Goal: Answer question/provide support: Answer question/provide support

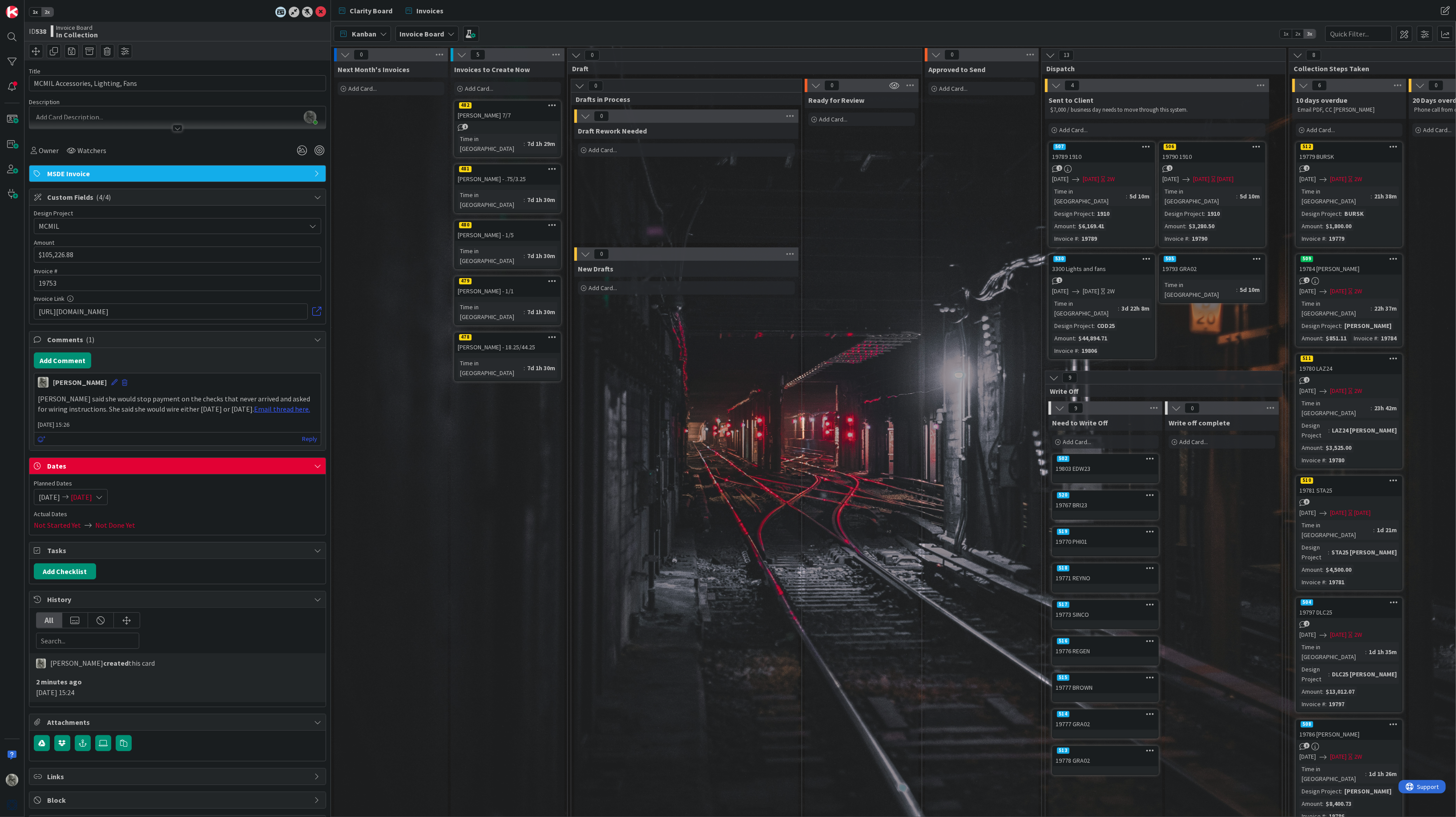
scroll to position [0, 695]
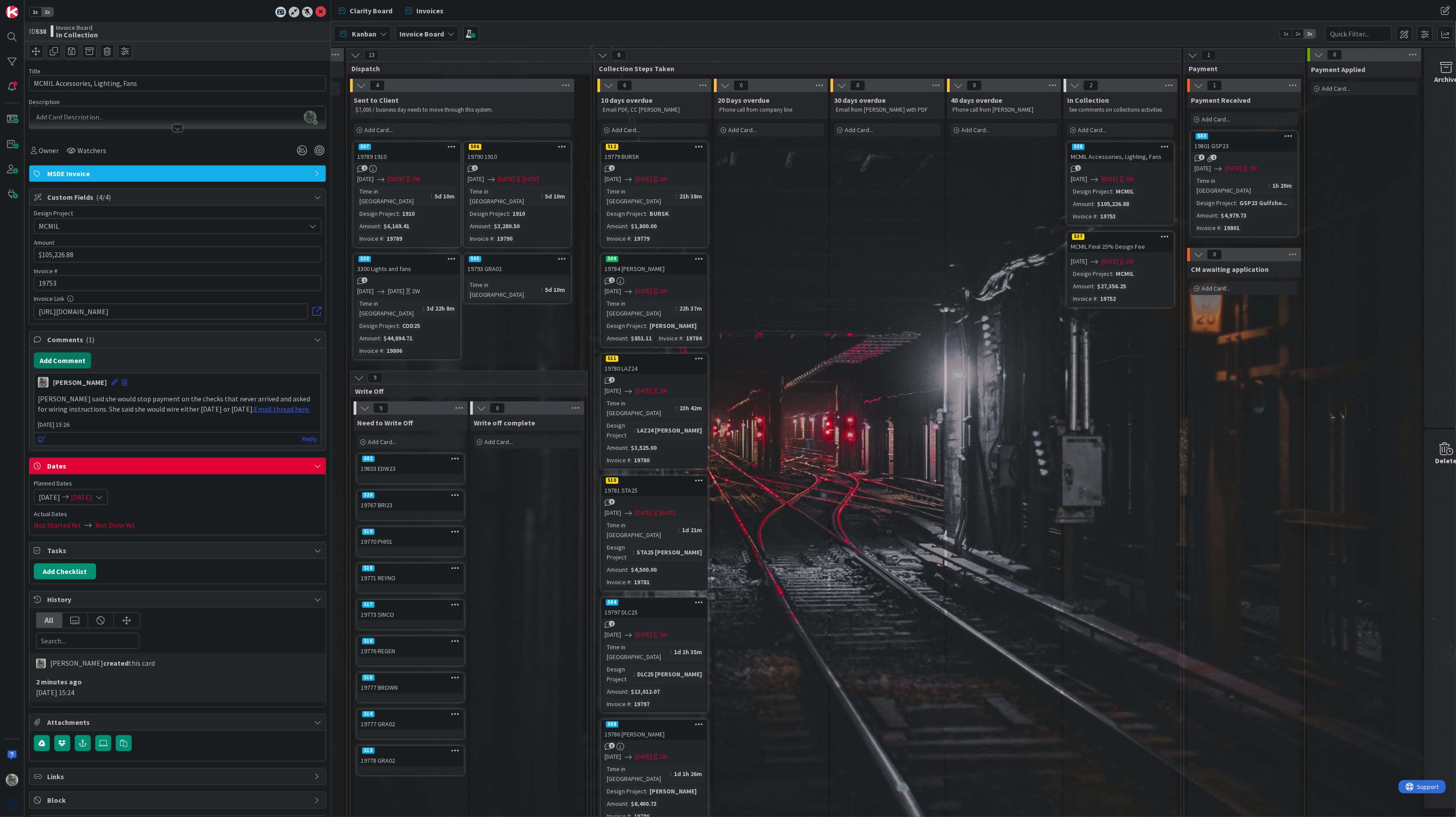
click at [73, 362] on button "Add Comment" at bounding box center [63, 360] width 58 height 16
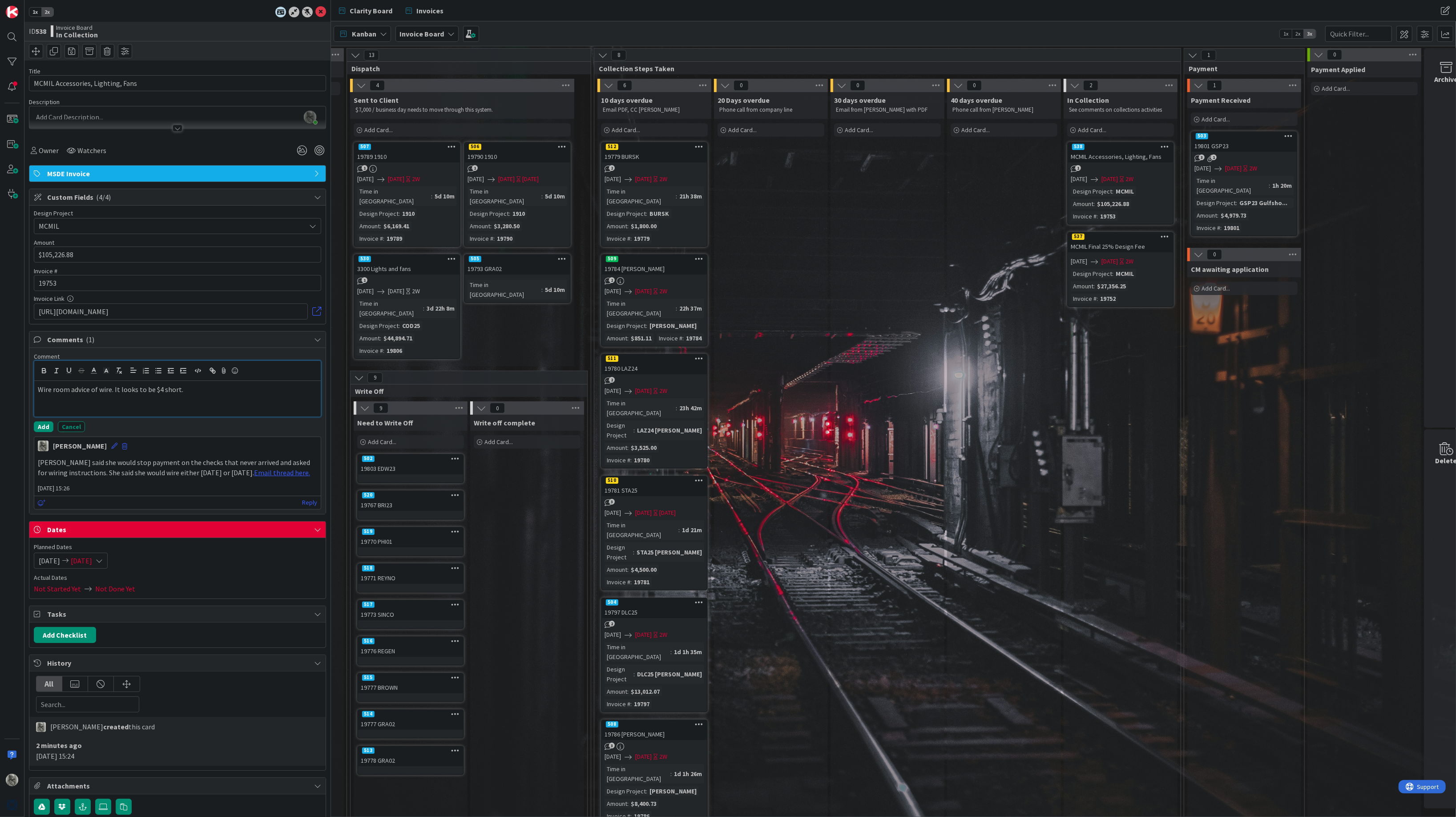
drag, startPoint x: 200, startPoint y: 392, endPoint x: 2, endPoint y: 390, distance: 198.0
click at [2, 390] on div "1x 2x ID 538 Invoice Board In Collection Title 33 / 128 MCMIL Accessories, Ligh…" at bounding box center [166, 408] width 331 height 817
click at [213, 369] on icon "button" at bounding box center [211, 370] width 3 height 3
paste input "[URL][DOMAIN_NAME]"
type input "[URL][DOMAIN_NAME]"
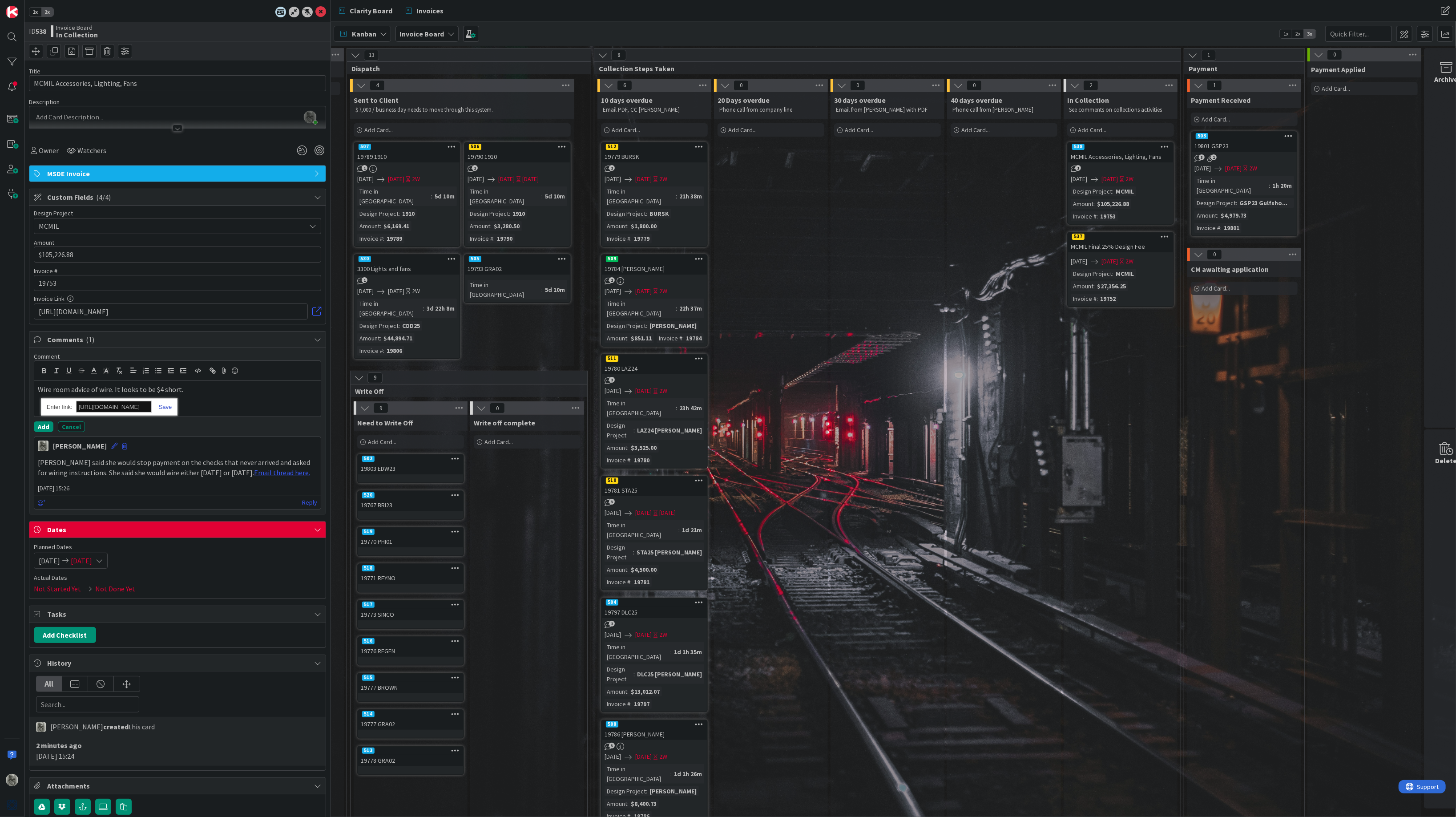
click at [164, 408] on link at bounding box center [162, 407] width 20 height 7
click at [164, 408] on div "Wire room advice of wire. It looks to be $4 short." at bounding box center [177, 399] width 287 height 36
click at [45, 425] on button "Add" at bounding box center [44, 426] width 20 height 11
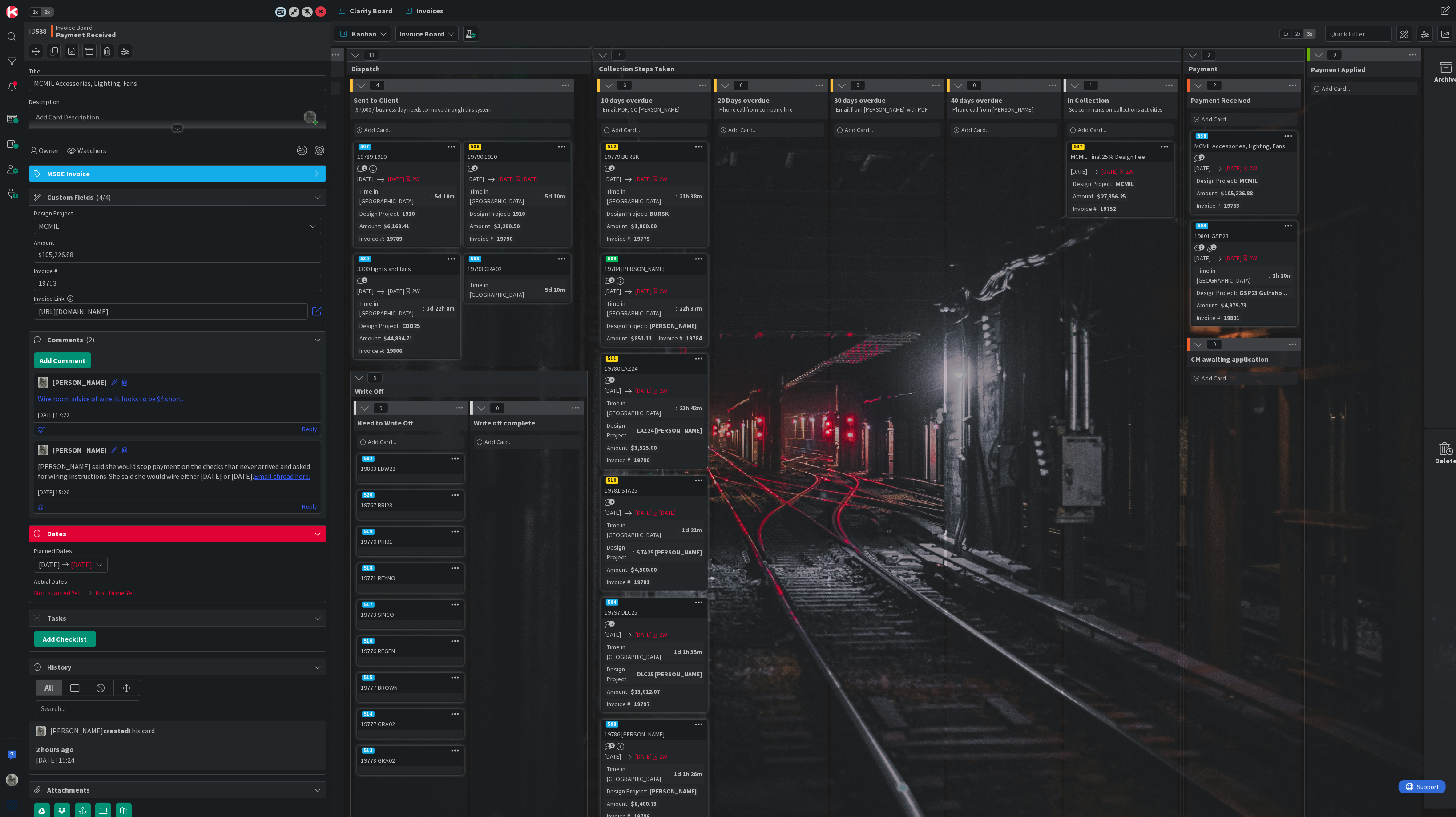
scroll to position [0, 693]
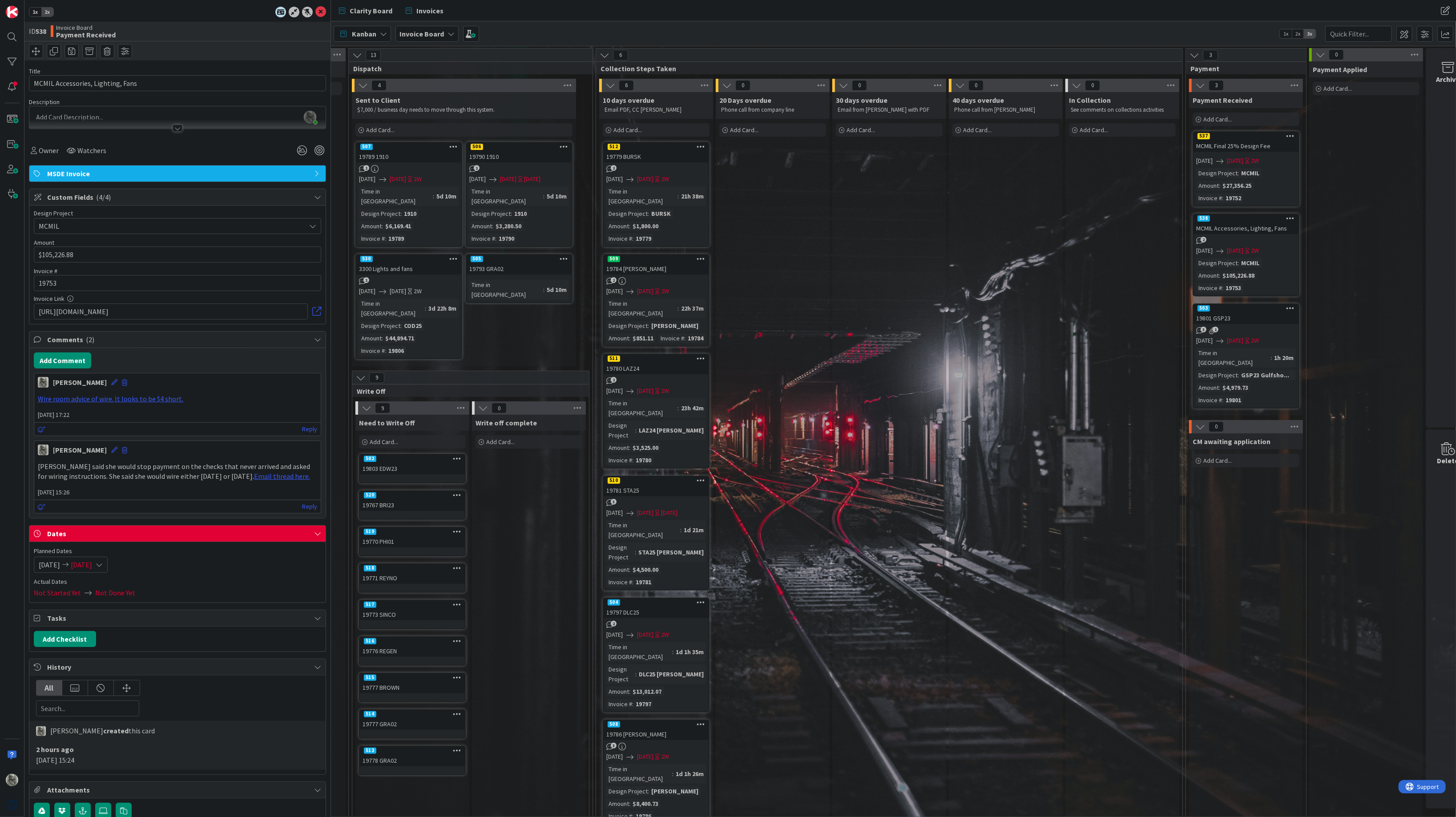
click at [1248, 136] on div "537" at bounding box center [1246, 136] width 105 height 8
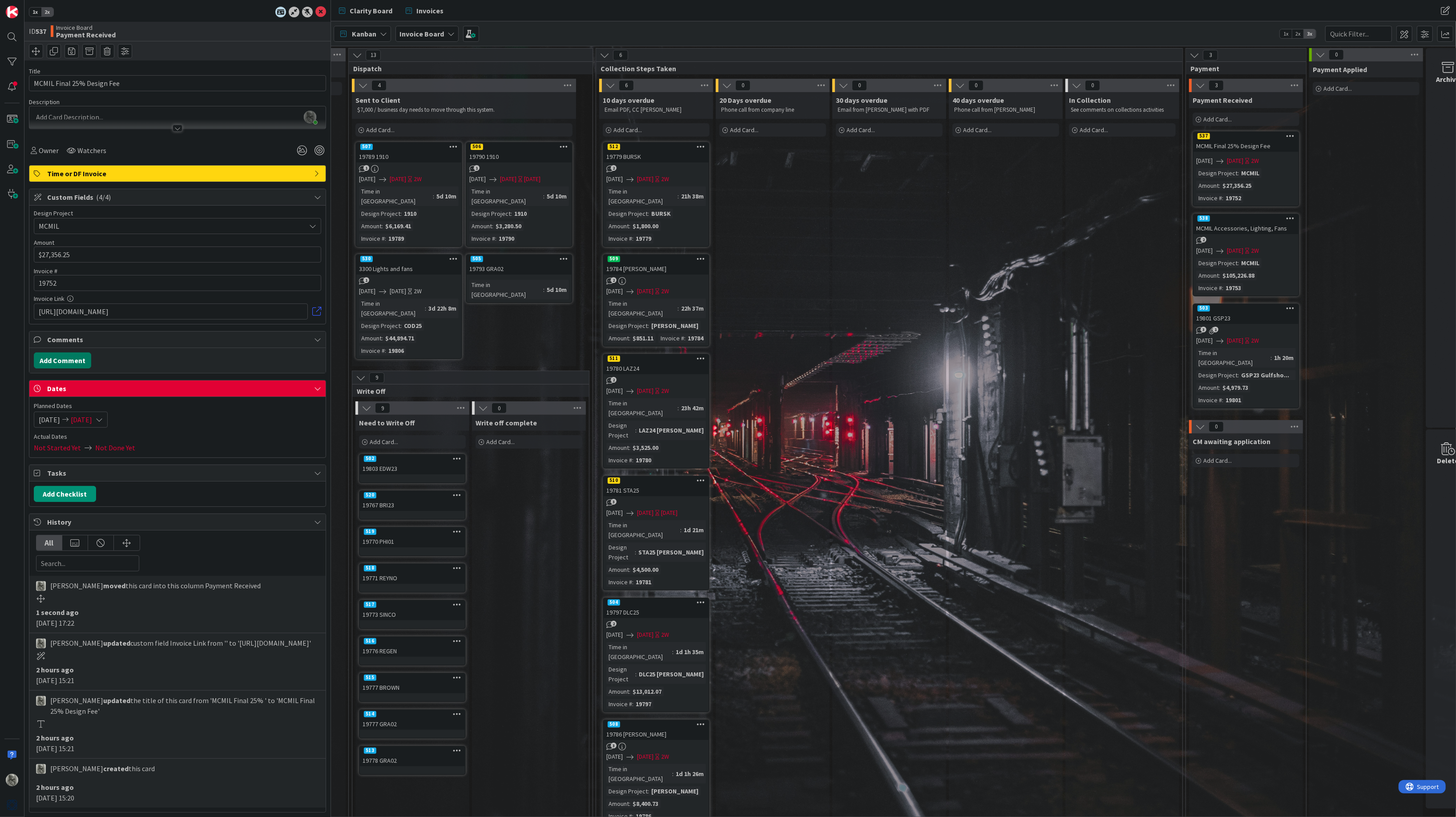
click at [68, 365] on button "Add Comment" at bounding box center [63, 360] width 58 height 16
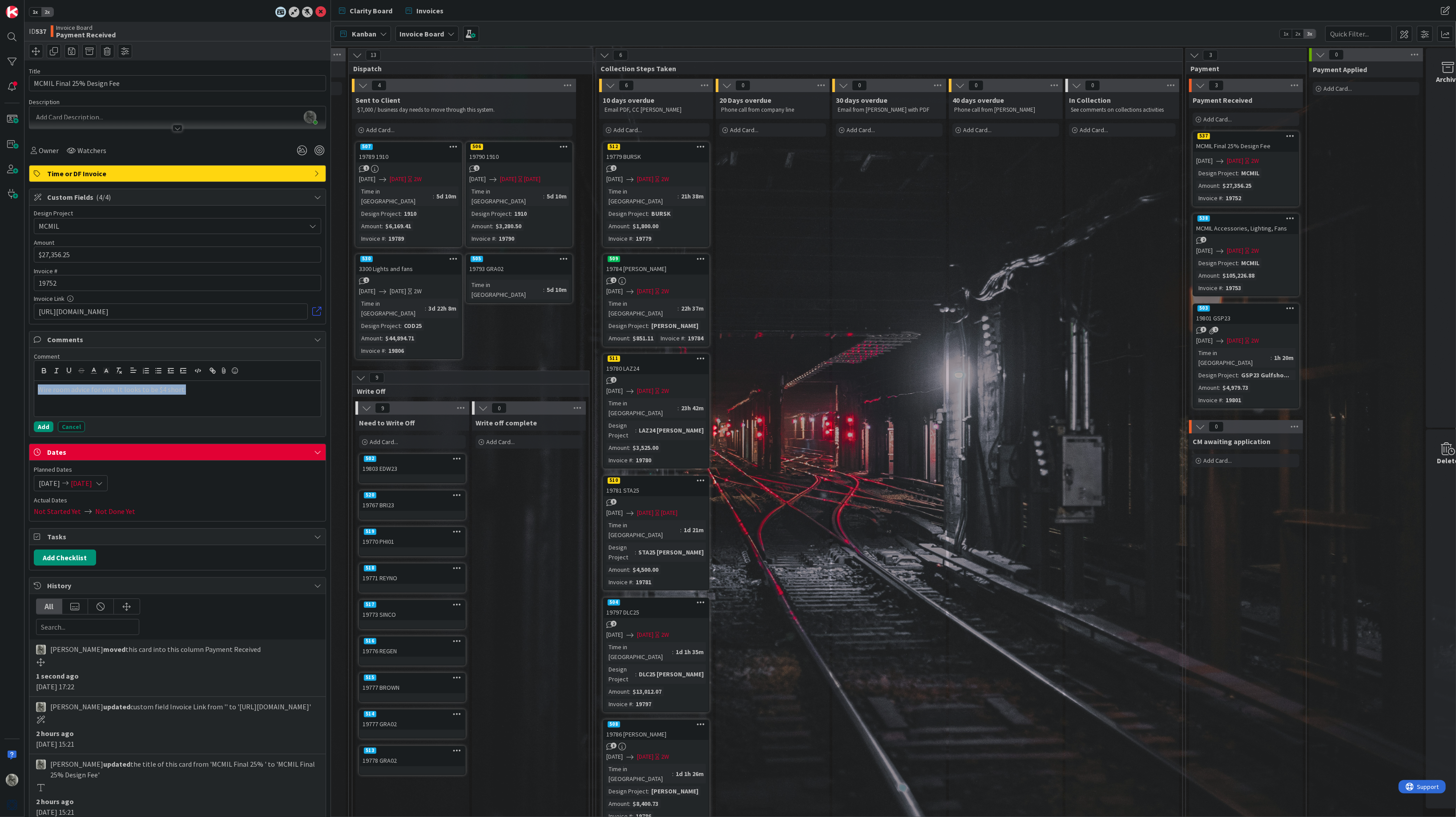
drag, startPoint x: 198, startPoint y: 389, endPoint x: -16, endPoint y: 381, distance: 214.1
click at [0, 381] on html "1x 2x ID 537 Invoice Board Payment Received Title 26 / 128 MCMIL Final 25% Desi…" at bounding box center [728, 408] width 1456 height 817
click at [210, 371] on icon "button" at bounding box center [211, 370] width 3 height 3
paste input "[URL][DOMAIN_NAME]"
type input "[URL][DOMAIN_NAME]"
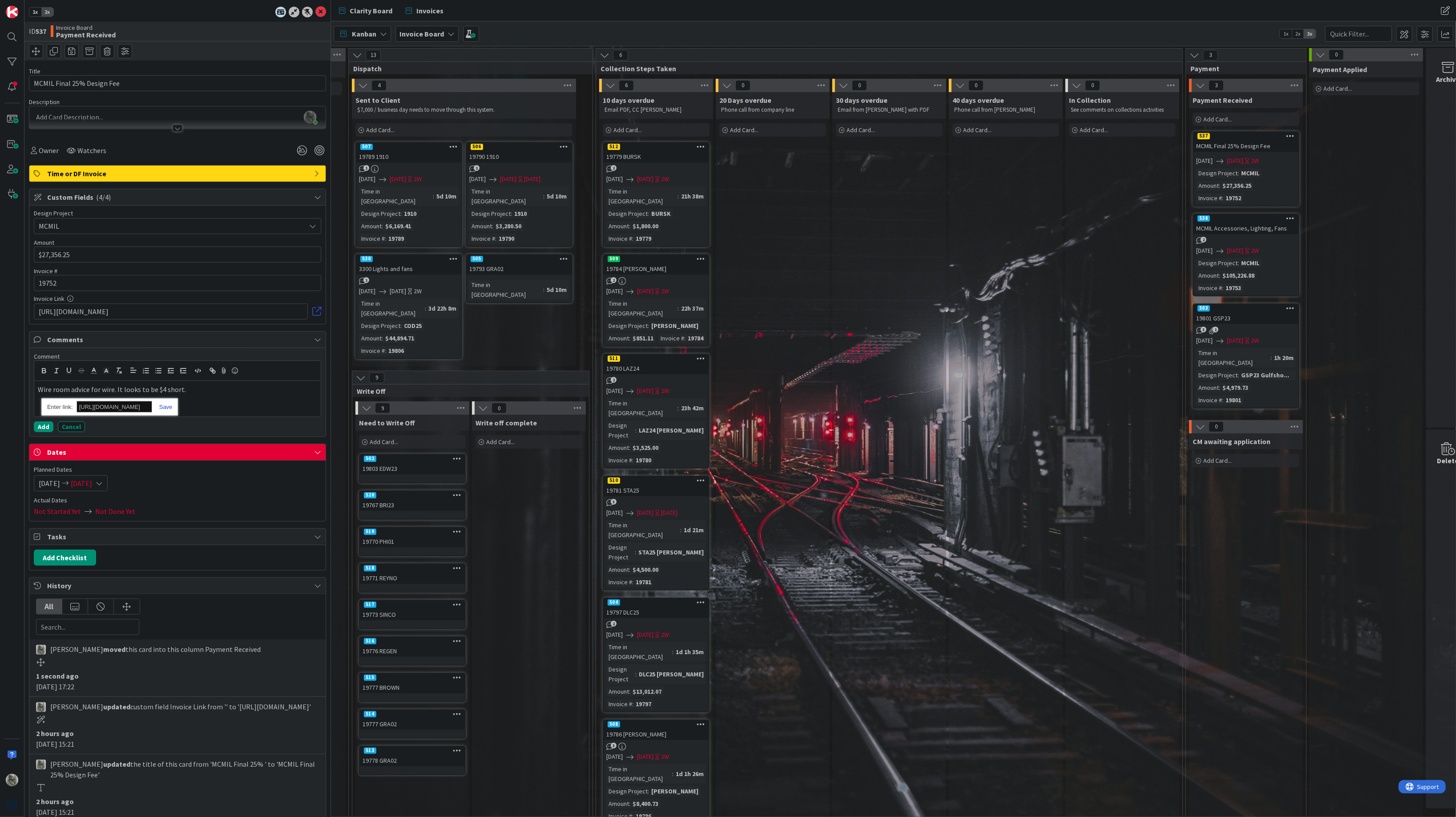
click at [168, 407] on link at bounding box center [162, 407] width 20 height 7
click at [45, 427] on button "Add" at bounding box center [44, 426] width 20 height 11
